Goal: Task Accomplishment & Management: Use online tool/utility

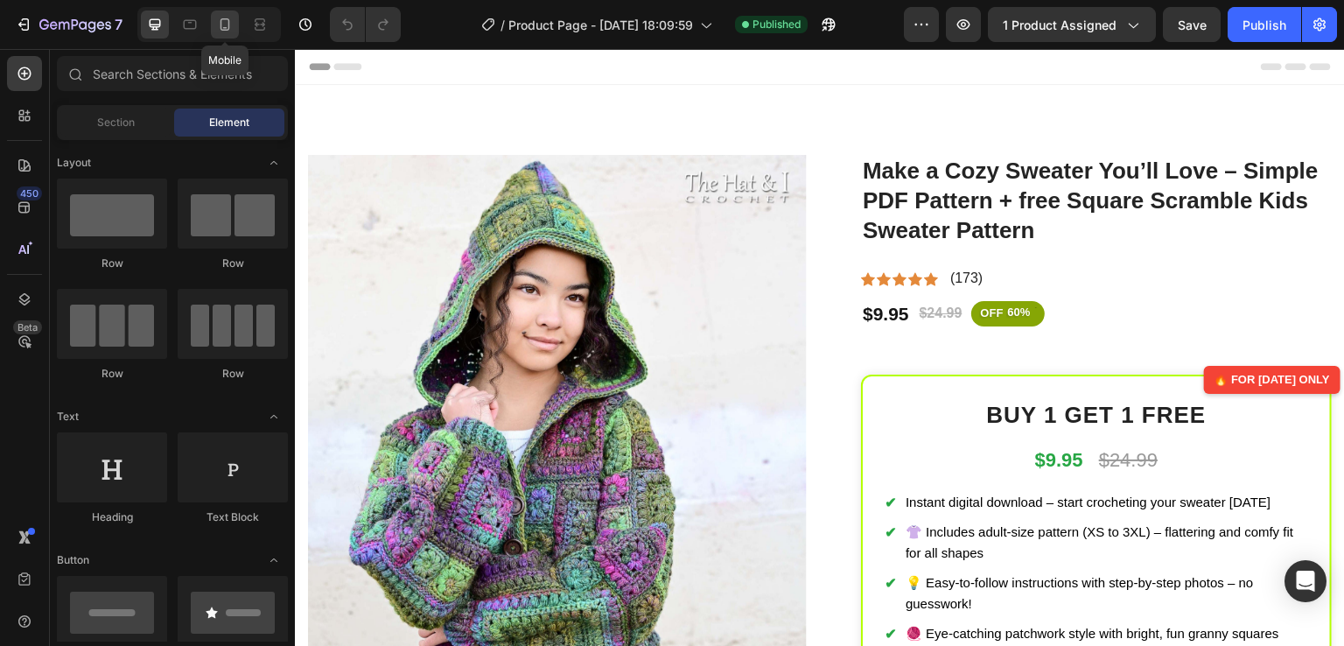
click at [235, 23] on div at bounding box center [225, 25] width 28 height 28
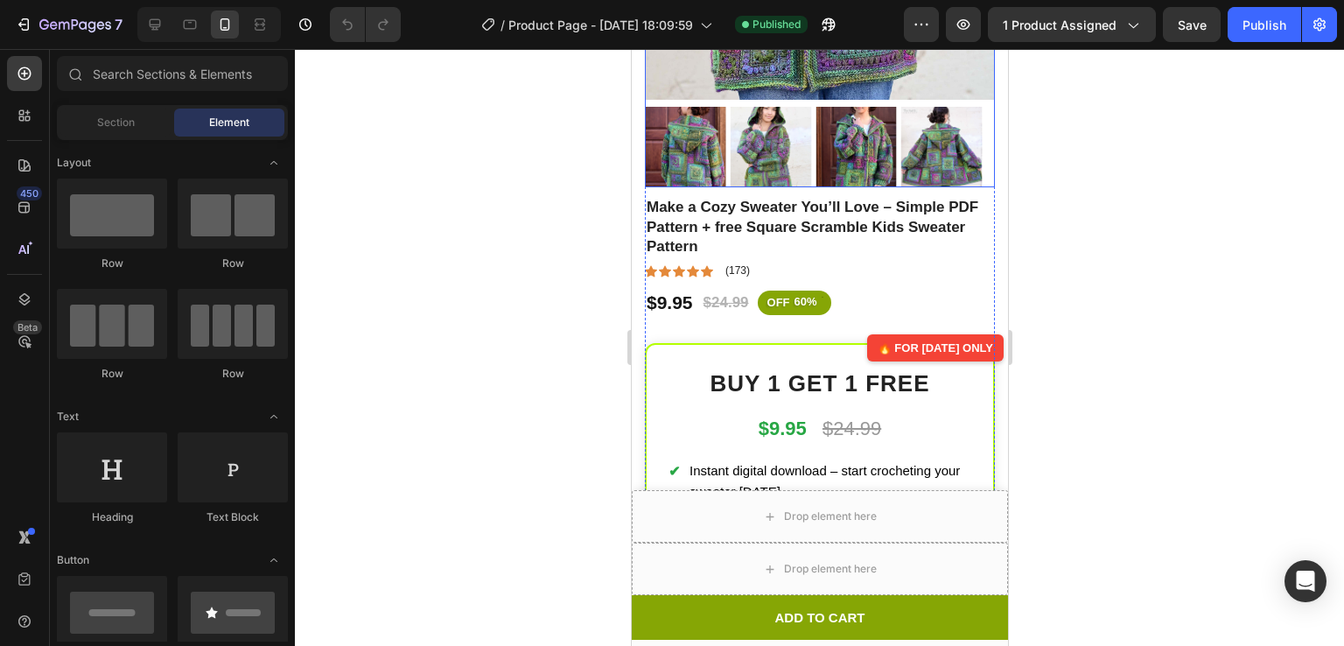
scroll to position [511, 0]
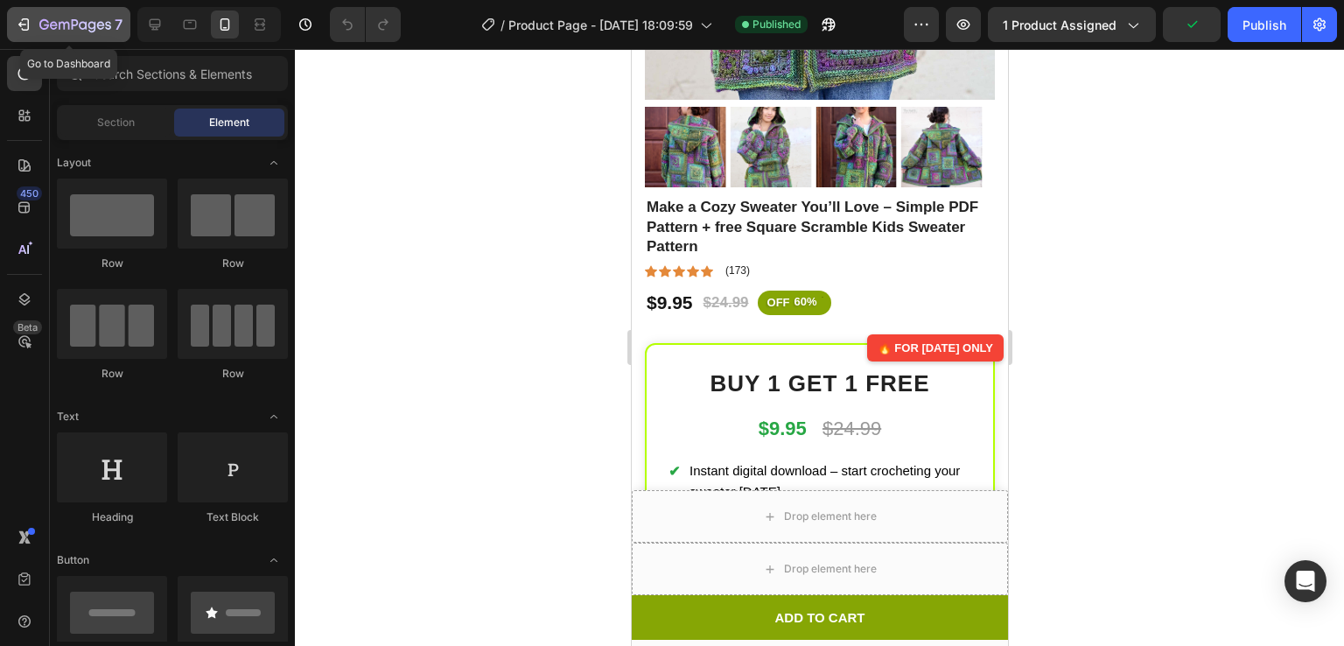
click at [56, 22] on icon "button" at bounding box center [75, 25] width 72 height 15
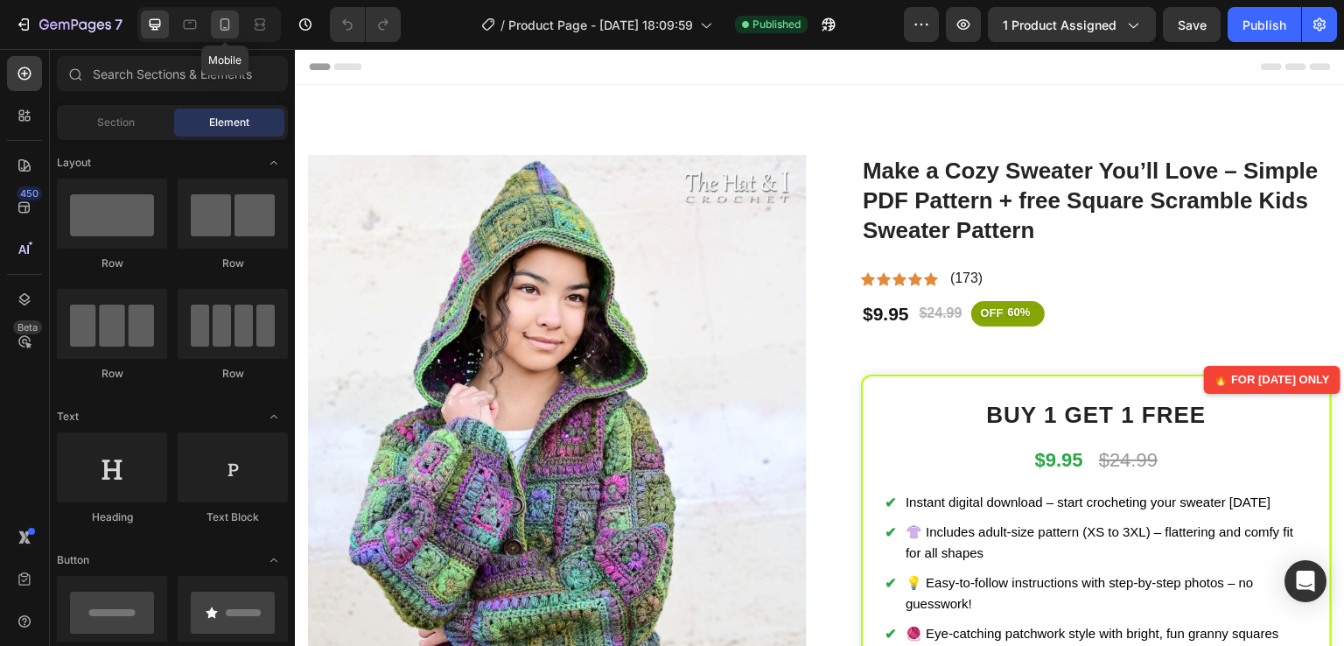
click at [225, 23] on icon at bounding box center [225, 25] width 18 height 18
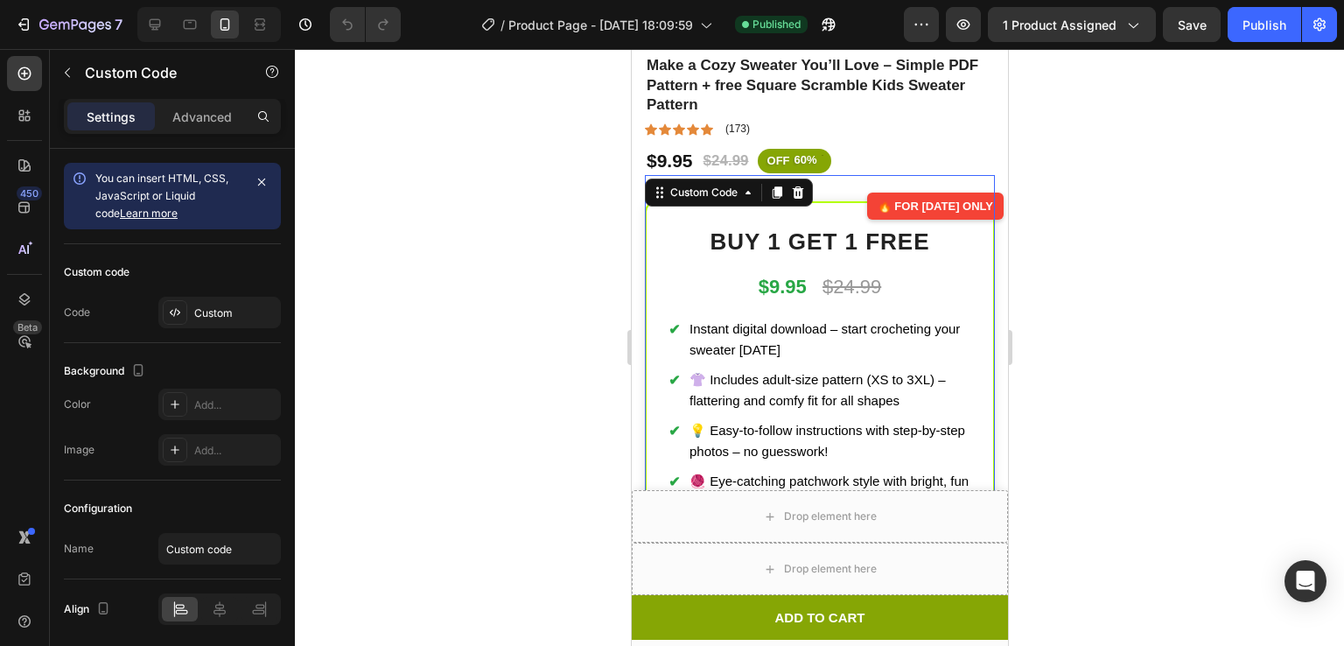
scroll to position [648, 0]
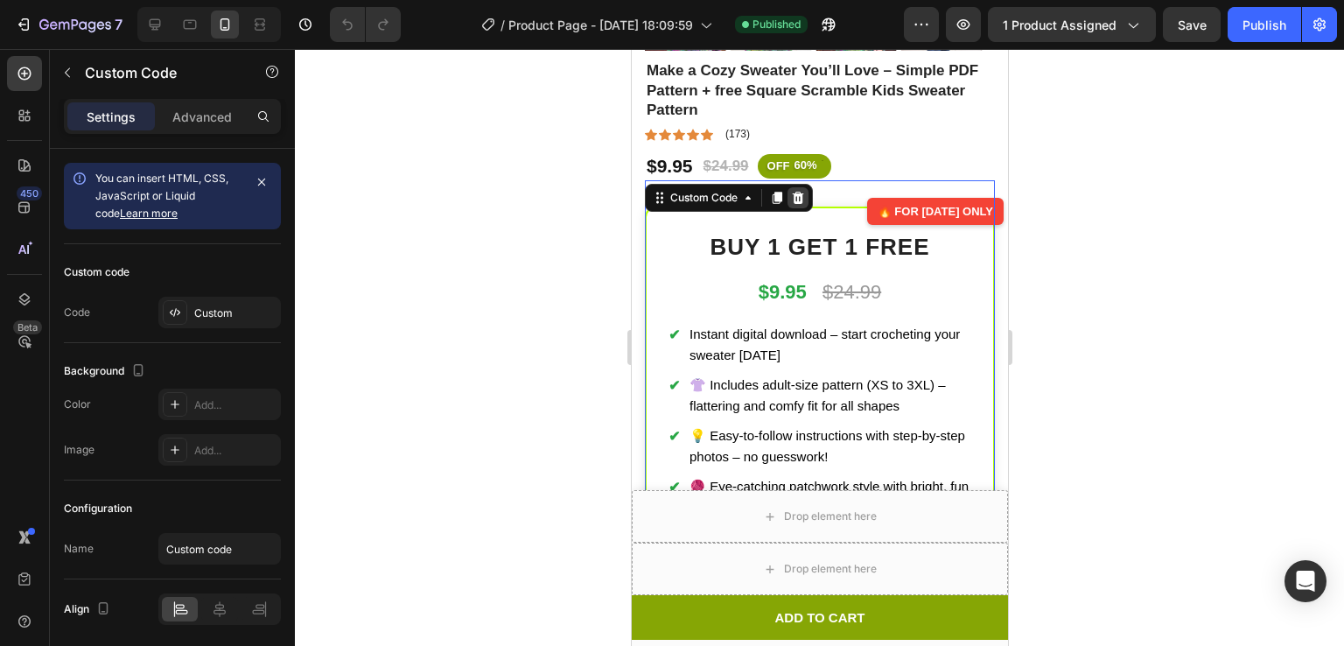
click at [803, 191] on icon at bounding box center [797, 198] width 14 height 14
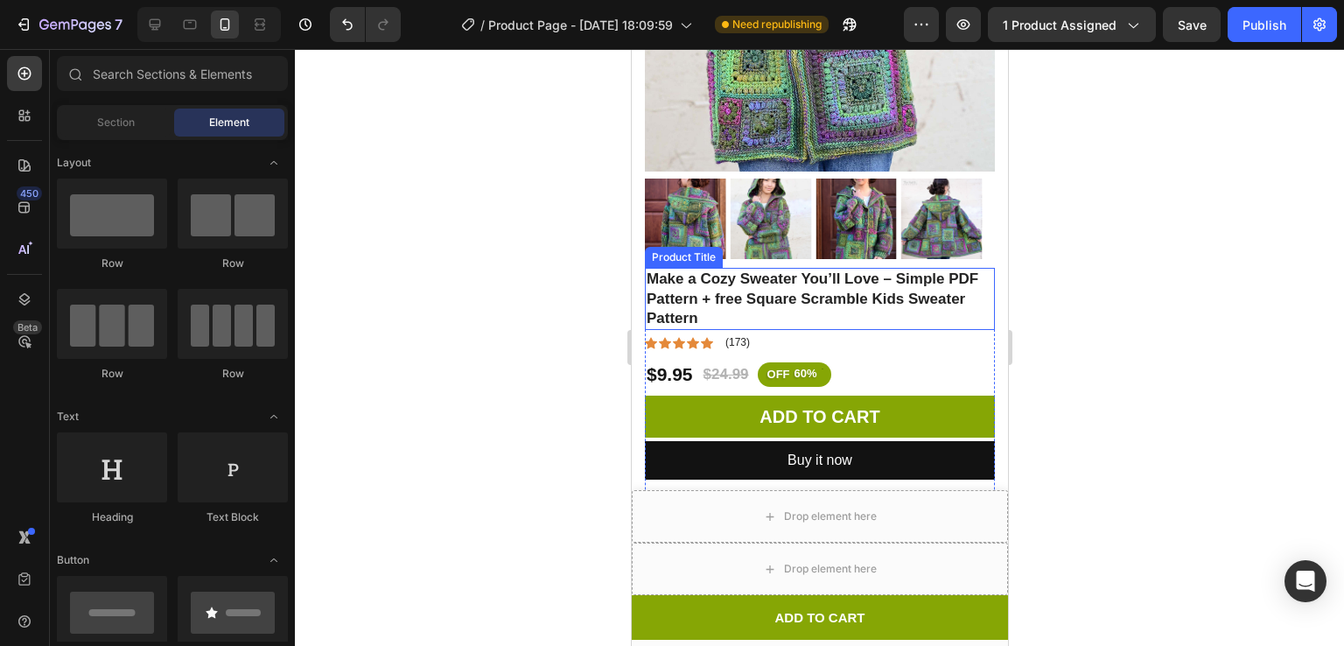
scroll to position [441, 0]
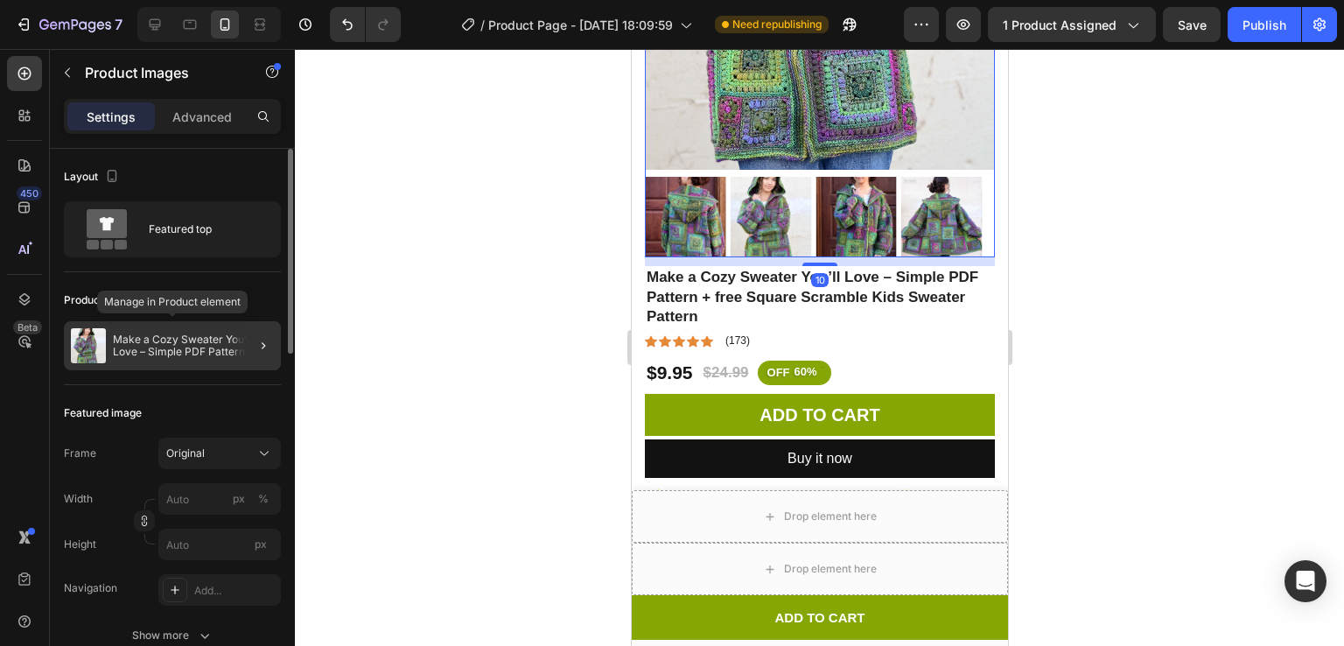
click at [210, 344] on p "Make a Cozy Sweater You’ll Love – Simple PDF Pattern + free Square Scramble Kid…" at bounding box center [193, 345] width 161 height 25
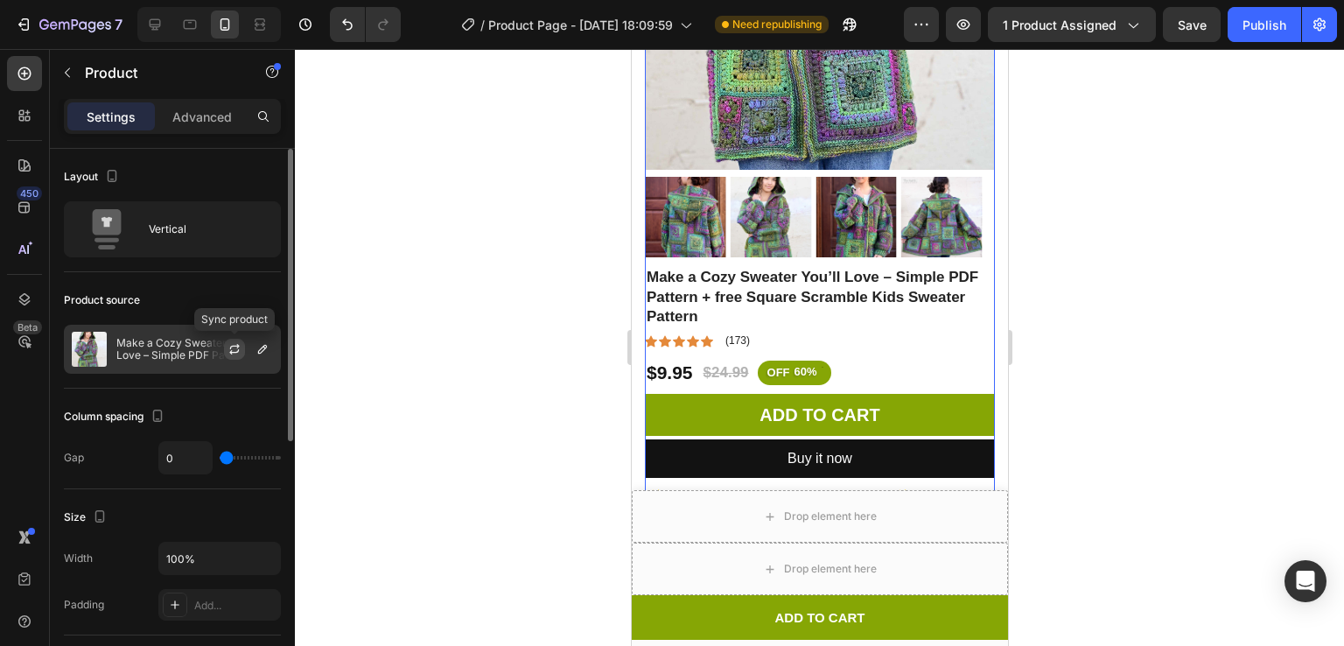
click at [230, 349] on icon "button" at bounding box center [235, 349] width 14 height 14
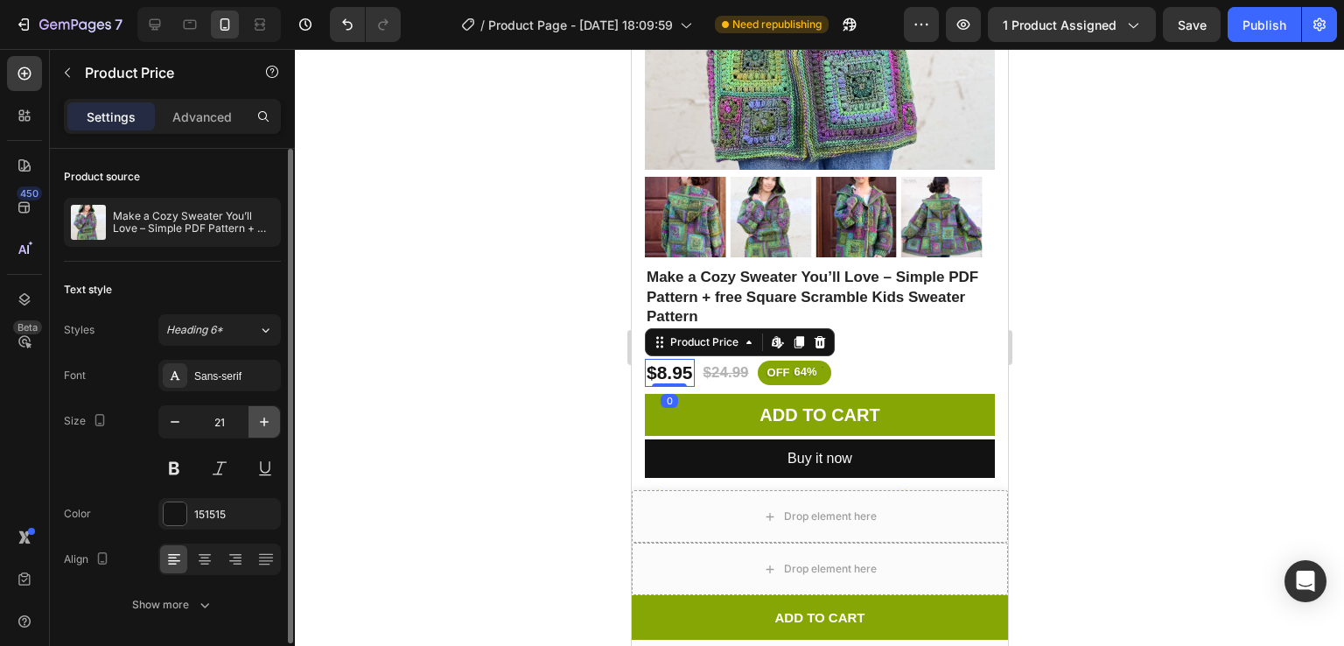
click at [259, 413] on icon "button" at bounding box center [265, 422] width 18 height 18
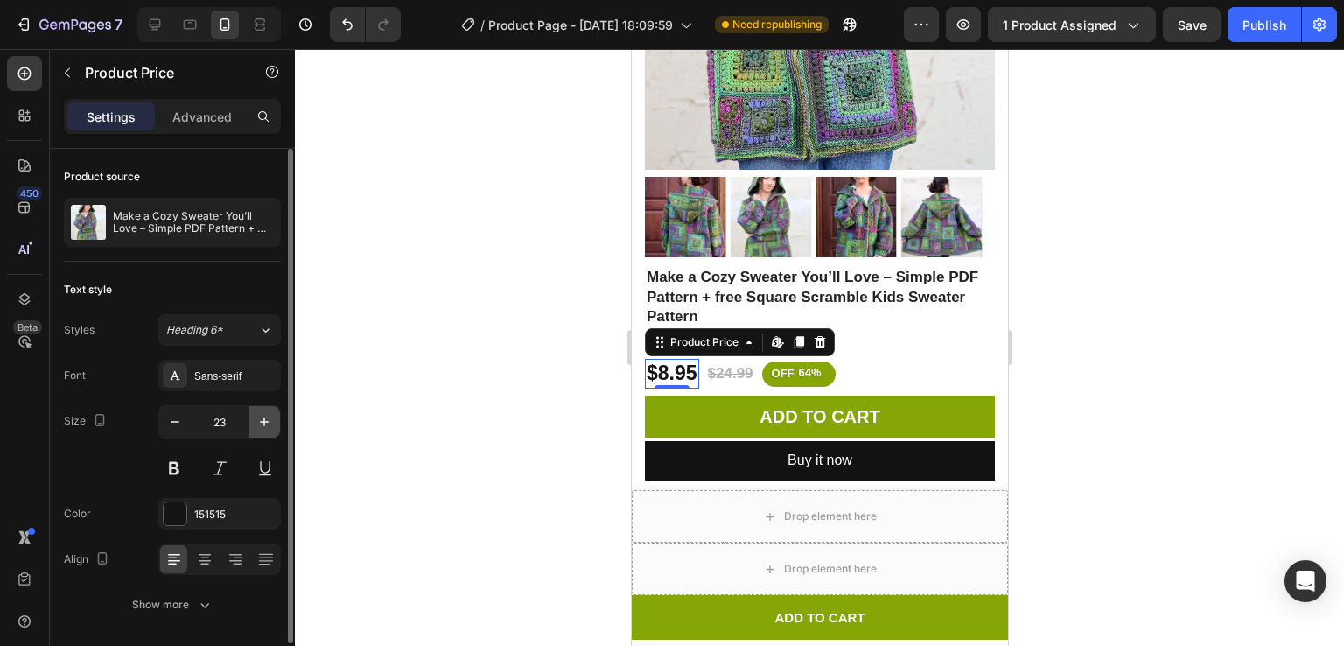
click at [259, 413] on icon "button" at bounding box center [265, 422] width 18 height 18
type input "24"
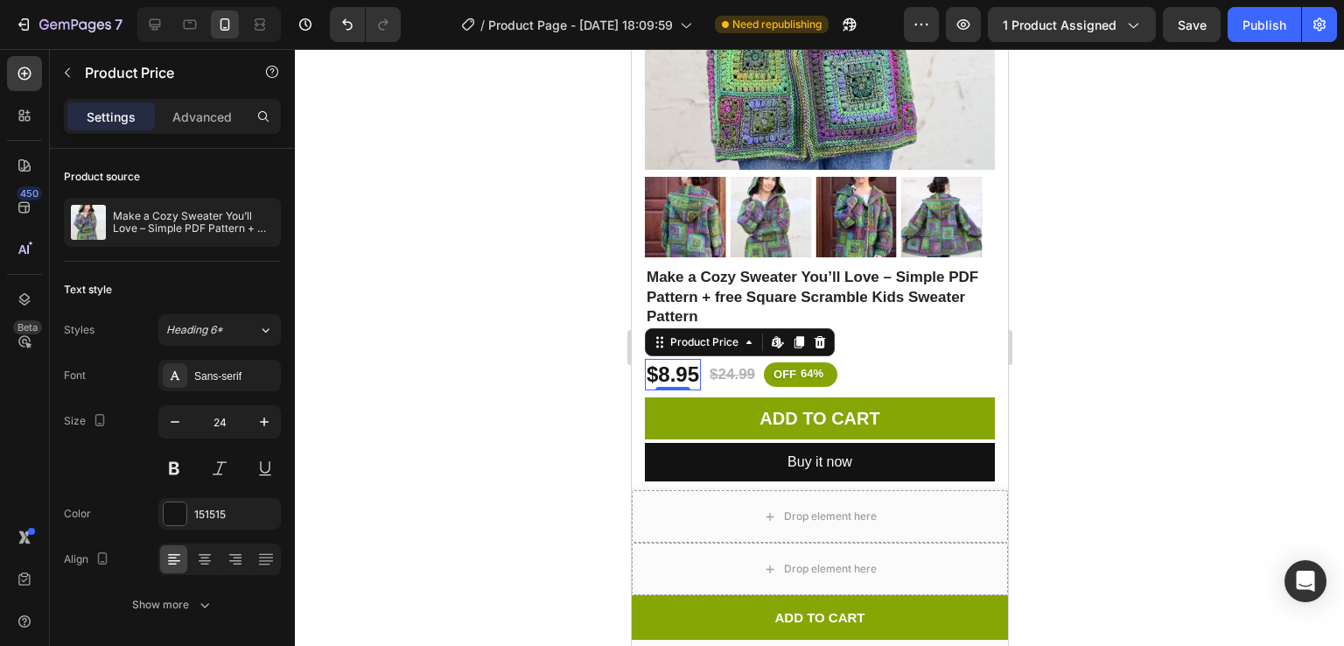
click at [1109, 312] on div at bounding box center [820, 347] width 1050 height 597
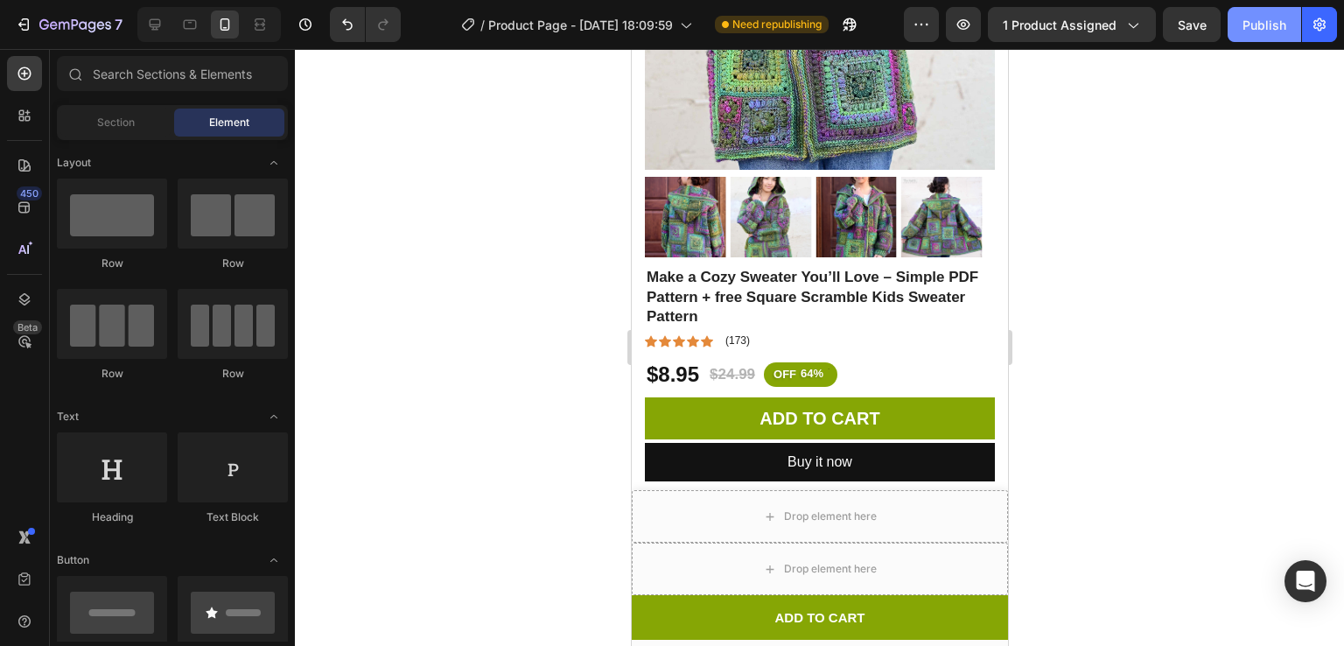
click at [1292, 29] on button "Publish" at bounding box center [1265, 24] width 74 height 35
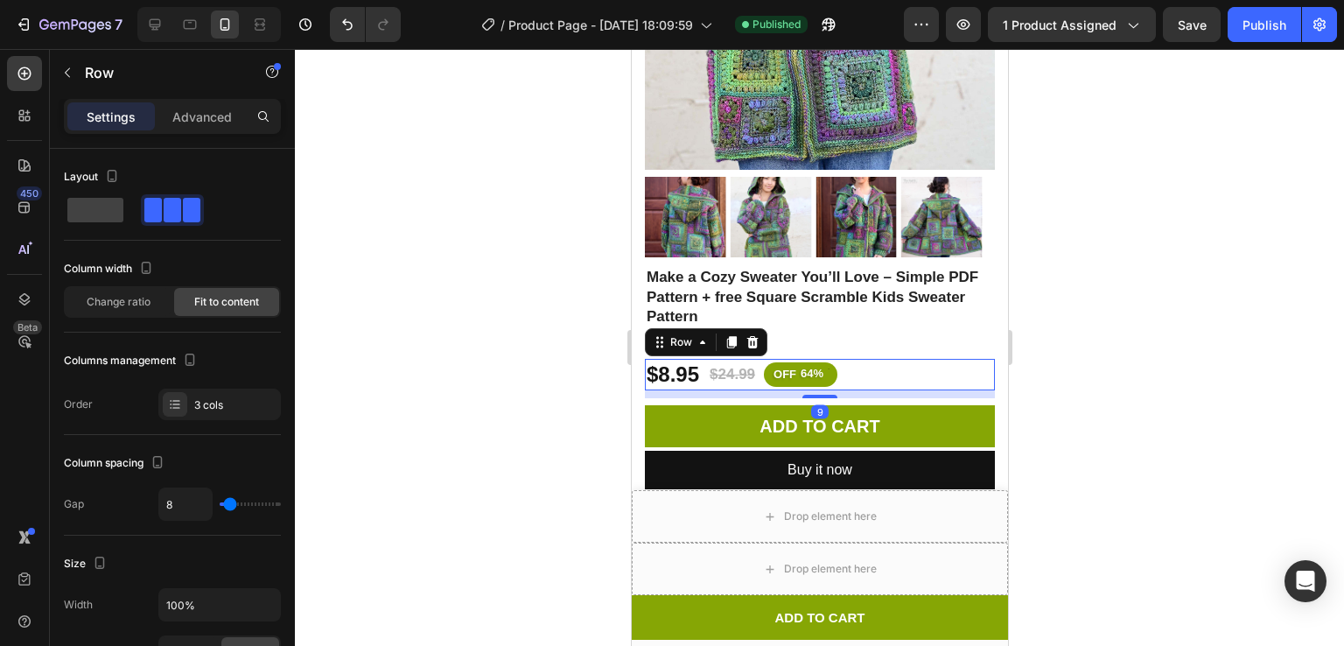
click at [819, 395] on div at bounding box center [819, 397] width 35 height 4
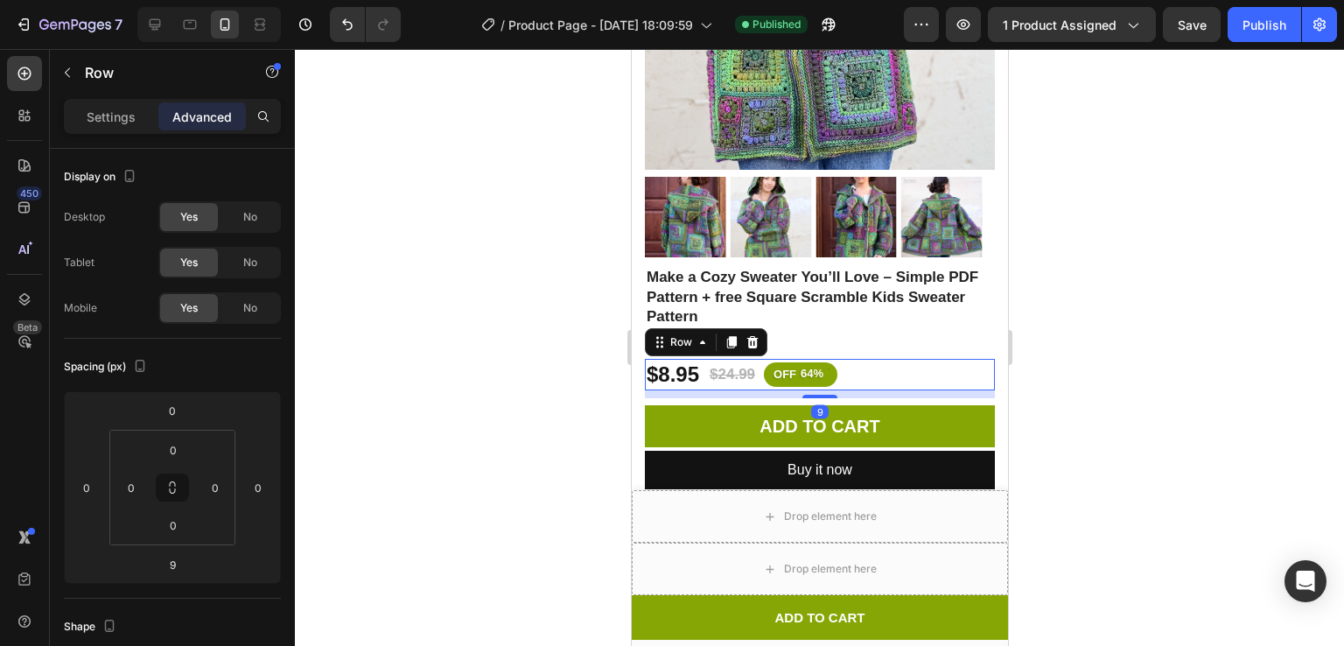
click at [1178, 301] on div at bounding box center [820, 347] width 1050 height 597
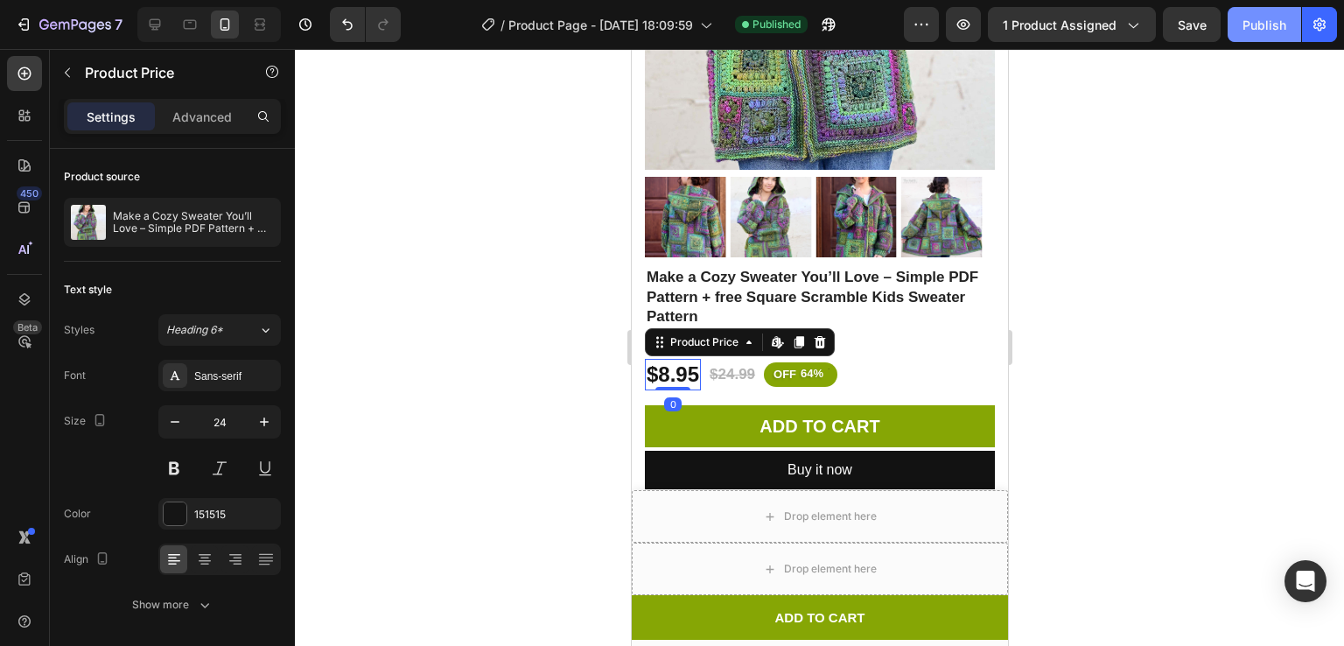
click at [1246, 32] on div "Publish" at bounding box center [1265, 25] width 44 height 18
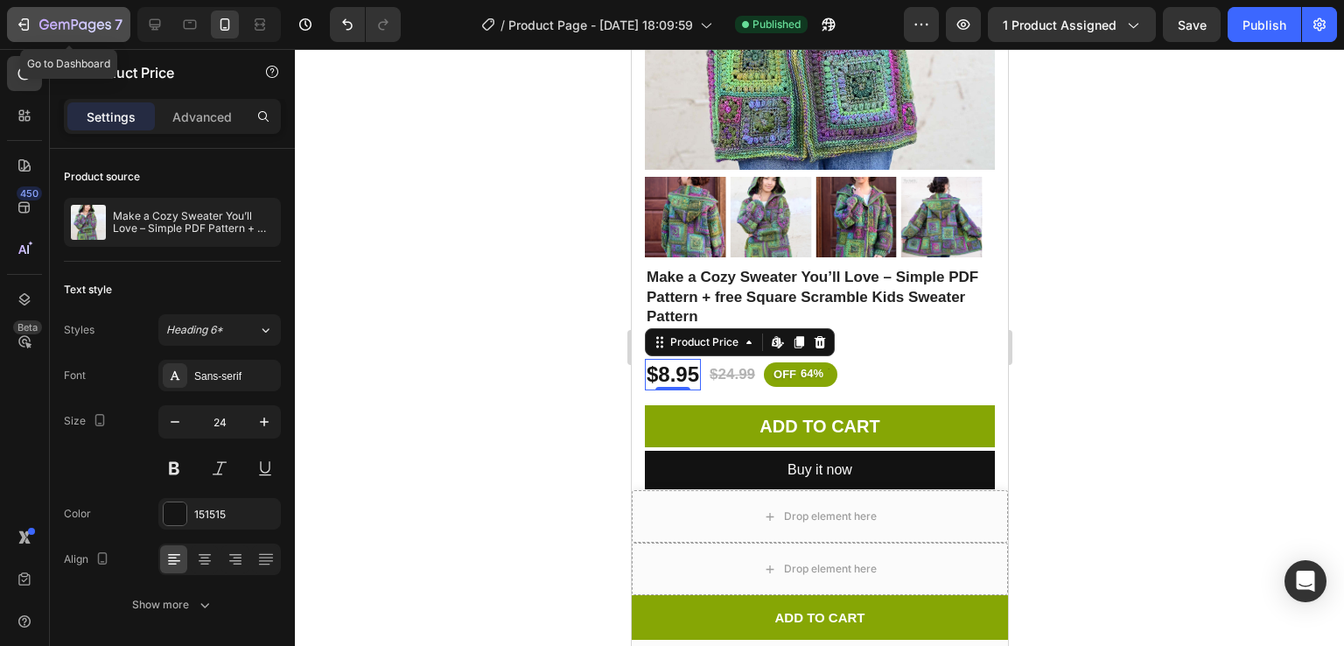
click at [80, 18] on icon "button" at bounding box center [75, 25] width 72 height 15
